Goal: Task Accomplishment & Management: Complete application form

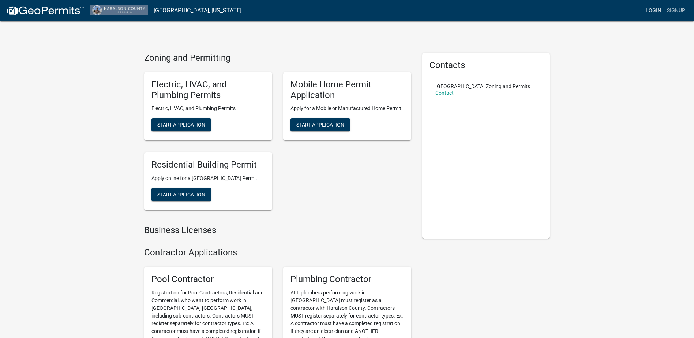
click at [655, 10] on link "Login" at bounding box center [652, 11] width 21 height 14
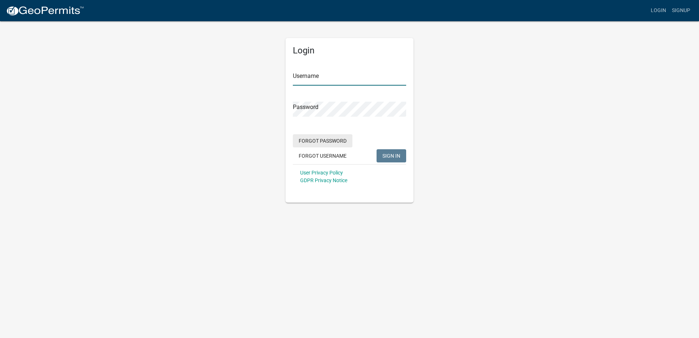
type input "[EMAIL_ADDRESS][DOMAIN_NAME]"
click at [391, 158] on span "SIGN IN" at bounding box center [391, 155] width 18 height 6
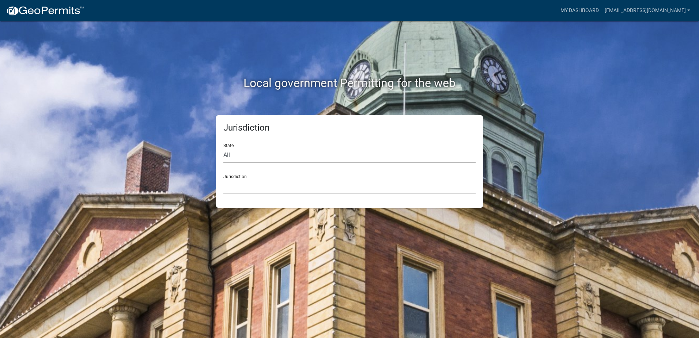
click at [261, 157] on select "All [US_STATE] [US_STATE] [US_STATE] [US_STATE] [US_STATE] [US_STATE] [US_STATE…" at bounding box center [349, 155] width 252 height 15
select select "[US_STATE]"
click at [223, 148] on select "All [US_STATE] [US_STATE] [US_STATE] [US_STATE] [US_STATE] [US_STATE] [US_STATE…" at bounding box center [349, 155] width 252 height 15
click at [253, 186] on select "[GEOGRAPHIC_DATA], [US_STATE][PERSON_NAME][GEOGRAPHIC_DATA], [US_STATE][PERSON_…" at bounding box center [349, 186] width 252 height 15
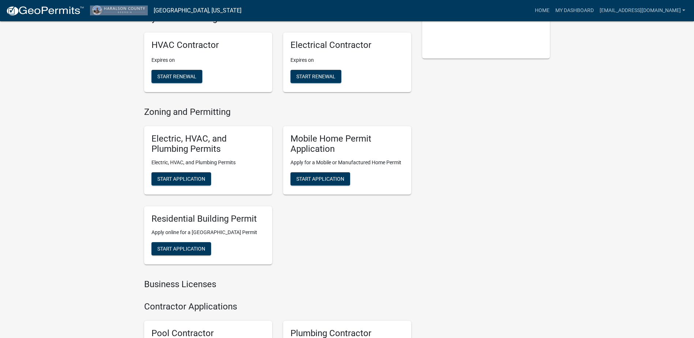
scroll to position [176, 0]
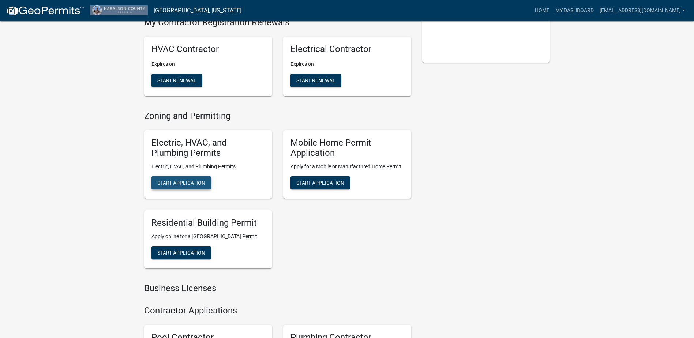
click at [195, 184] on span "Start Application" at bounding box center [181, 183] width 48 height 6
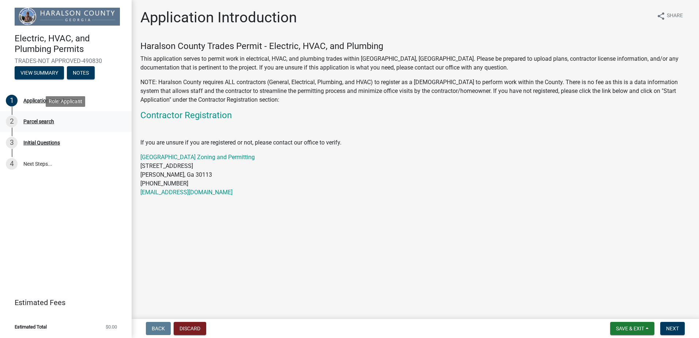
click at [43, 121] on div "Parcel search" at bounding box center [38, 121] width 31 height 5
click at [676, 326] on span "Next" at bounding box center [672, 328] width 13 height 6
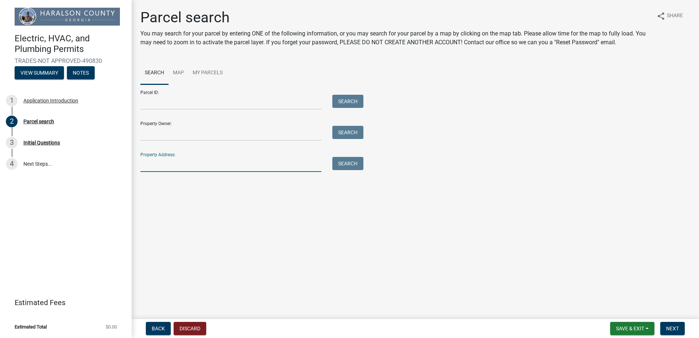
click at [227, 166] on input "Property Address:" at bounding box center [230, 164] width 181 height 15
click at [173, 164] on input "Property Address:" at bounding box center [230, 164] width 181 height 15
type input "[STREET_ADDRESS][PERSON_NAME]"
click at [356, 161] on button "Search" at bounding box center [347, 163] width 31 height 13
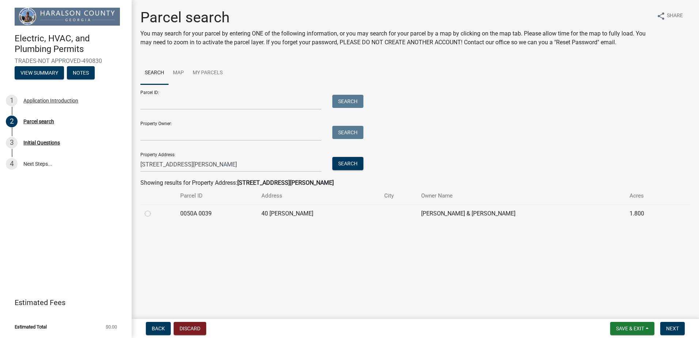
click at [154, 209] on label at bounding box center [154, 209] width 0 height 0
click at [154, 214] on 0039 "radio" at bounding box center [156, 211] width 5 height 5
radio 0039 "true"
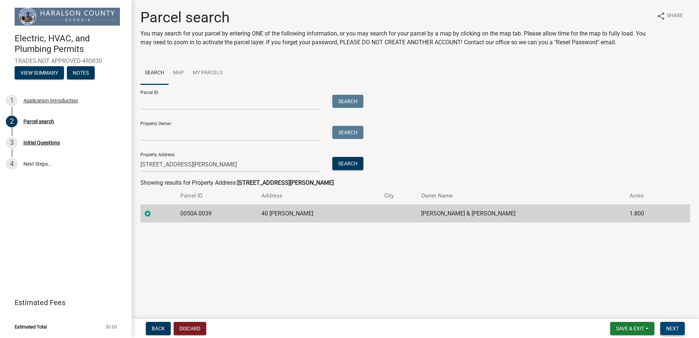
click at [672, 325] on button "Next" at bounding box center [672, 328] width 24 height 13
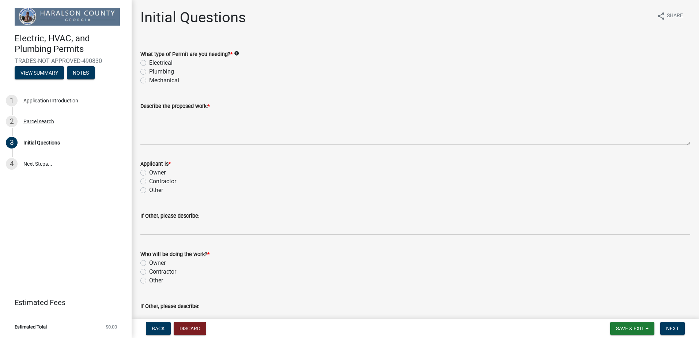
click at [149, 79] on label "Mechanical" at bounding box center [164, 80] width 30 height 9
click at [149, 79] on input "Mechanical" at bounding box center [151, 78] width 5 height 5
radio input "true"
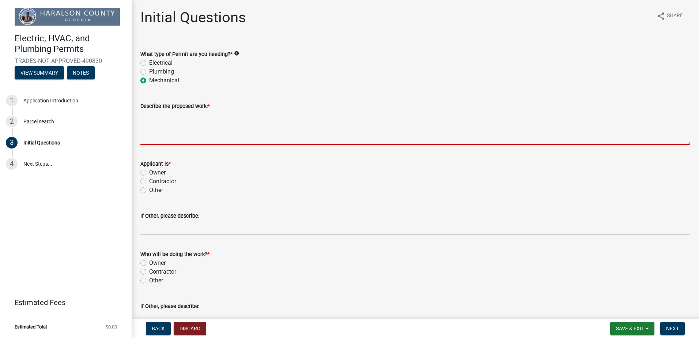
click at [162, 139] on textarea "Describe the proposed work: *" at bounding box center [415, 127] width 550 height 34
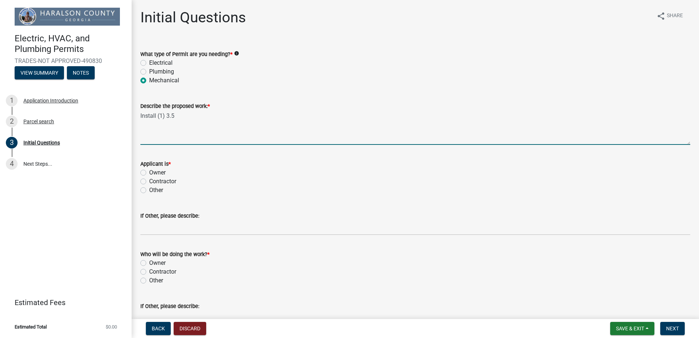
click at [178, 117] on textarea "Install (1) 3.5" at bounding box center [415, 127] width 550 height 34
paste textarea "Mobile Home Gas Furnace"
type textarea "Install (1) 3.5 Mobile Home Gas Furnace hvac system"
click at [149, 182] on label "Contractor" at bounding box center [162, 181] width 27 height 9
click at [149, 182] on input "Contractor" at bounding box center [151, 179] width 5 height 5
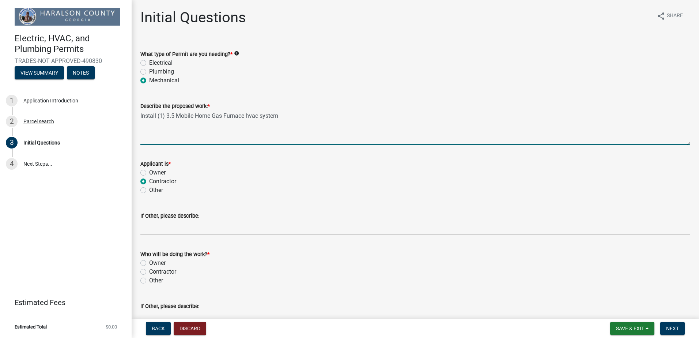
radio input "true"
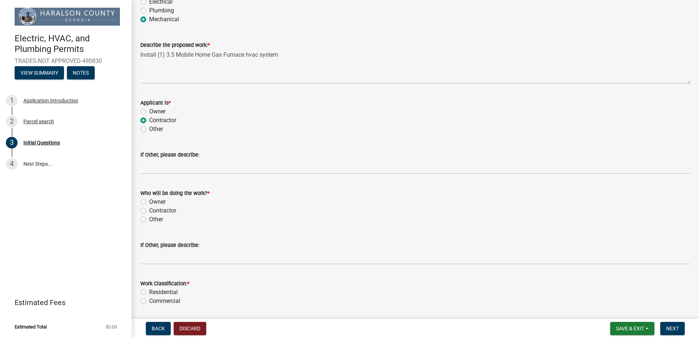
scroll to position [73, 0]
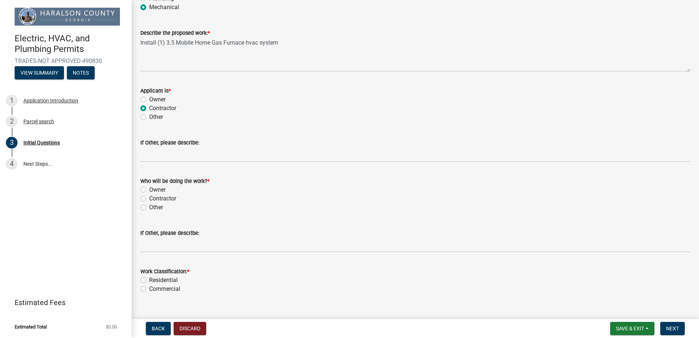
click at [149, 199] on label "Contractor" at bounding box center [162, 198] width 27 height 9
click at [149, 199] on input "Contractor" at bounding box center [151, 196] width 5 height 5
radio input "true"
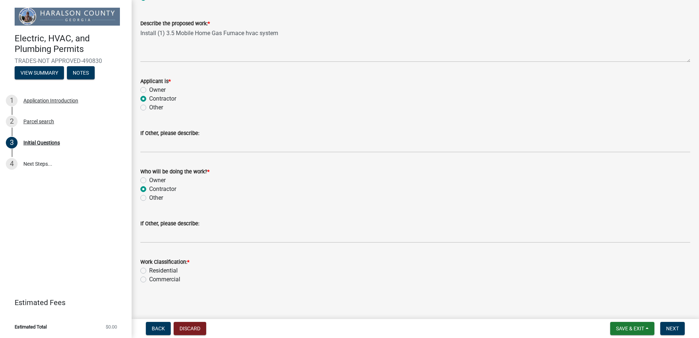
scroll to position [86, 0]
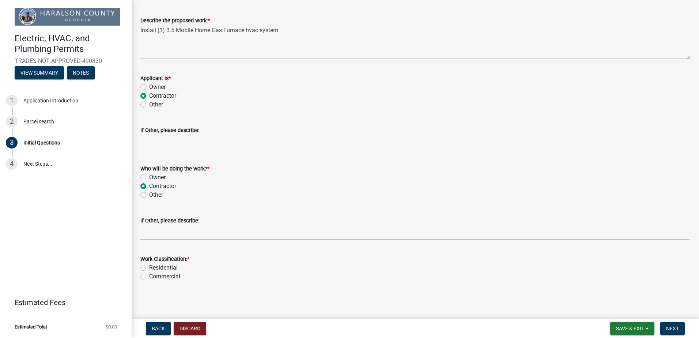
click at [149, 266] on label "Residential" at bounding box center [163, 267] width 29 height 9
click at [149, 266] on input "Residential" at bounding box center [151, 265] width 5 height 5
radio input "true"
click at [679, 329] on span "Next" at bounding box center [672, 328] width 13 height 6
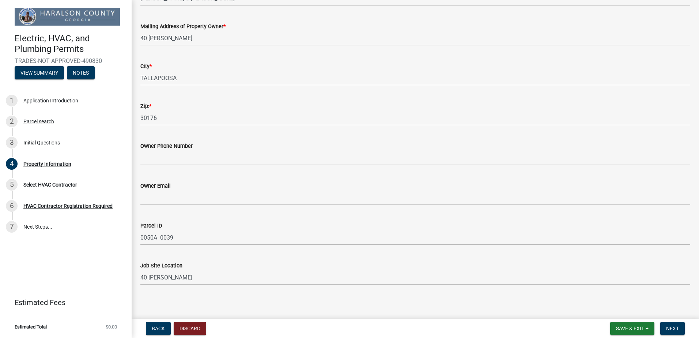
scroll to position [89, 0]
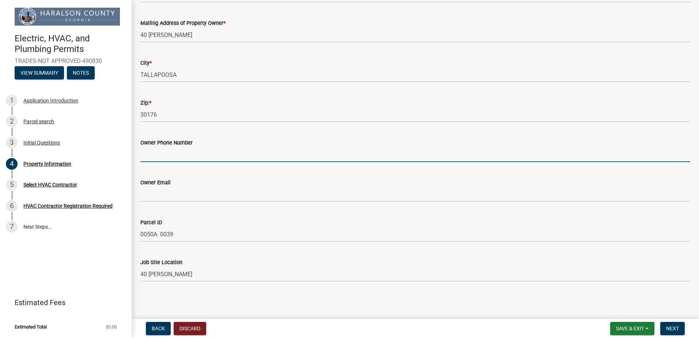
click at [209, 155] on input "Owner Phone Number" at bounding box center [415, 154] width 550 height 15
type input "[PHONE_NUMBER]"
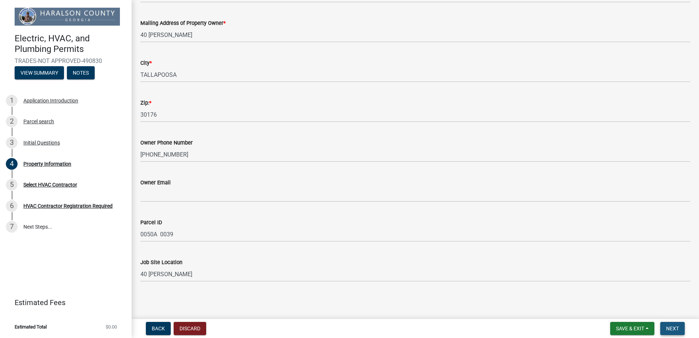
click at [674, 328] on span "Next" at bounding box center [672, 328] width 13 height 6
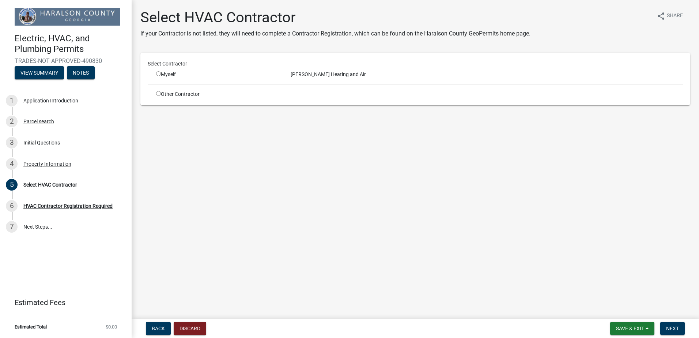
click at [157, 72] on input "radio" at bounding box center [158, 73] width 5 height 5
radio input "true"
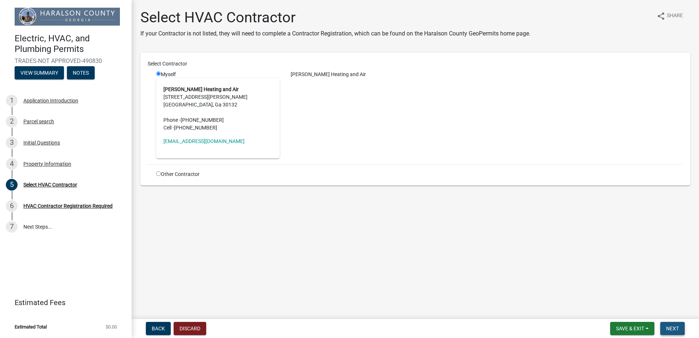
click at [673, 327] on span "Next" at bounding box center [672, 328] width 13 height 6
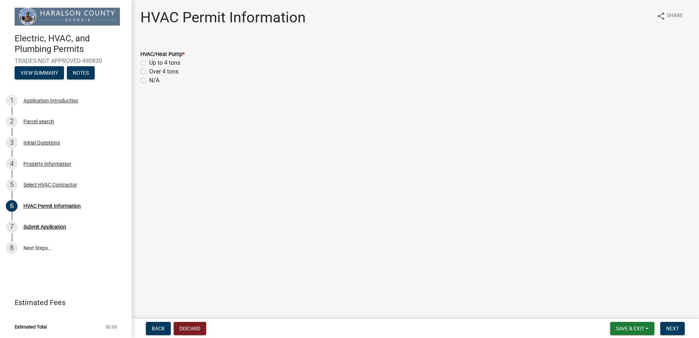
click at [149, 62] on label "Up to 4 tons" at bounding box center [164, 62] width 31 height 9
click at [149, 62] on input "Up to 4 tons" at bounding box center [151, 60] width 5 height 5
radio input "true"
click at [675, 330] on span "Next" at bounding box center [672, 328] width 13 height 6
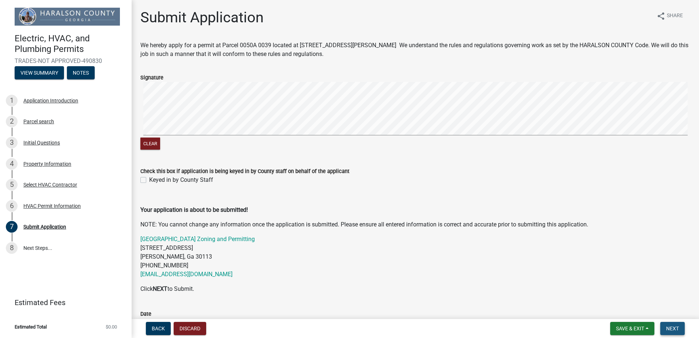
click at [675, 328] on span "Next" at bounding box center [672, 328] width 13 height 6
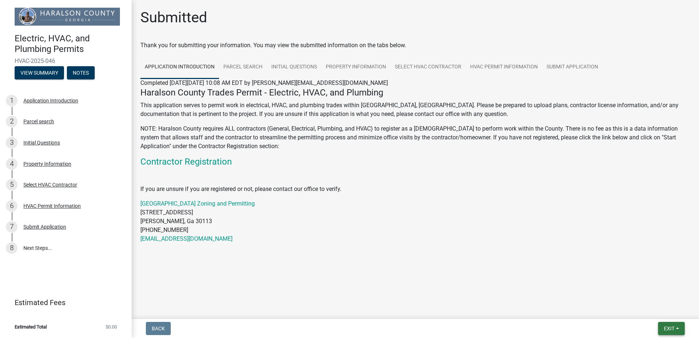
click at [675, 328] on button "Exit" at bounding box center [671, 328] width 27 height 13
